Goal: Task Accomplishment & Management: Use online tool/utility

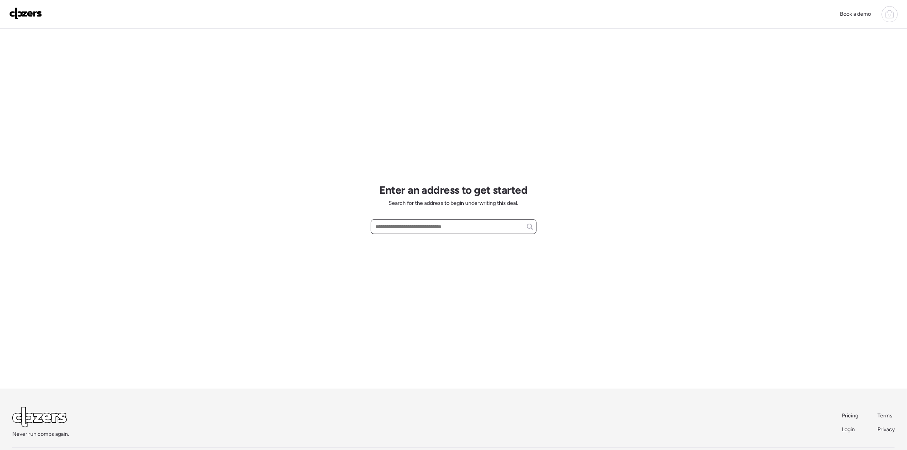
click at [394, 228] on input "text" at bounding box center [453, 226] width 159 height 11
click at [424, 244] on span "[STREET_ADDRESS]" at bounding box center [399, 241] width 50 height 8
type input "**********"
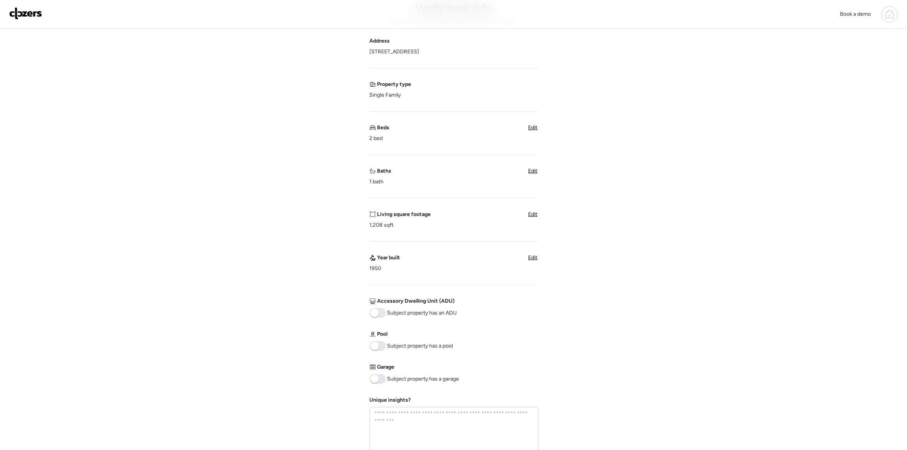
scroll to position [173, 0]
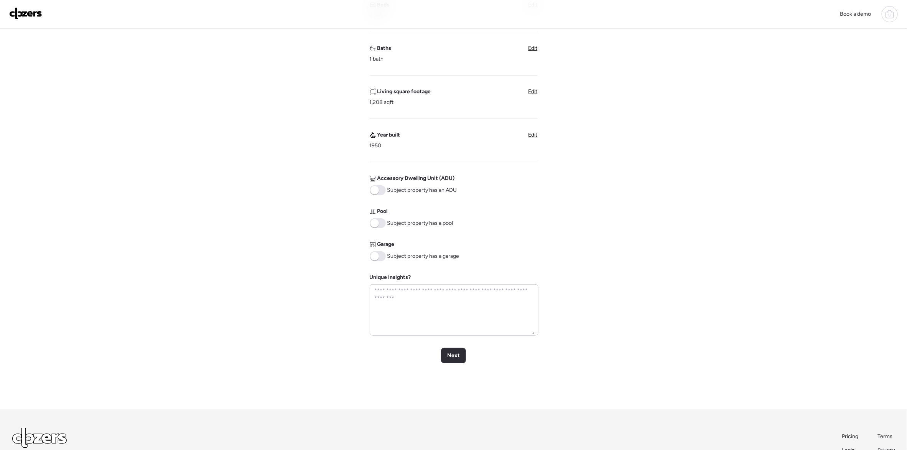
click at [380, 258] on span at bounding box center [378, 256] width 16 height 10
click at [450, 363] on div "Next" at bounding box center [453, 355] width 25 height 15
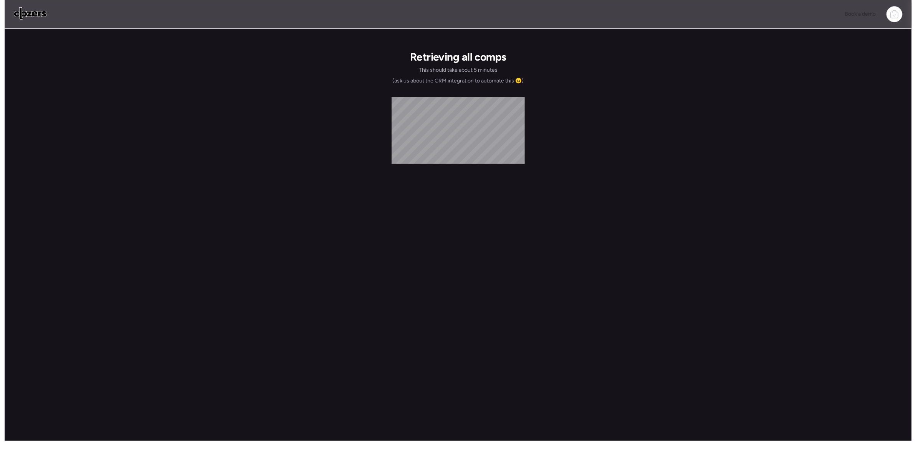
scroll to position [0, 0]
